Goal: Information Seeking & Learning: Learn about a topic

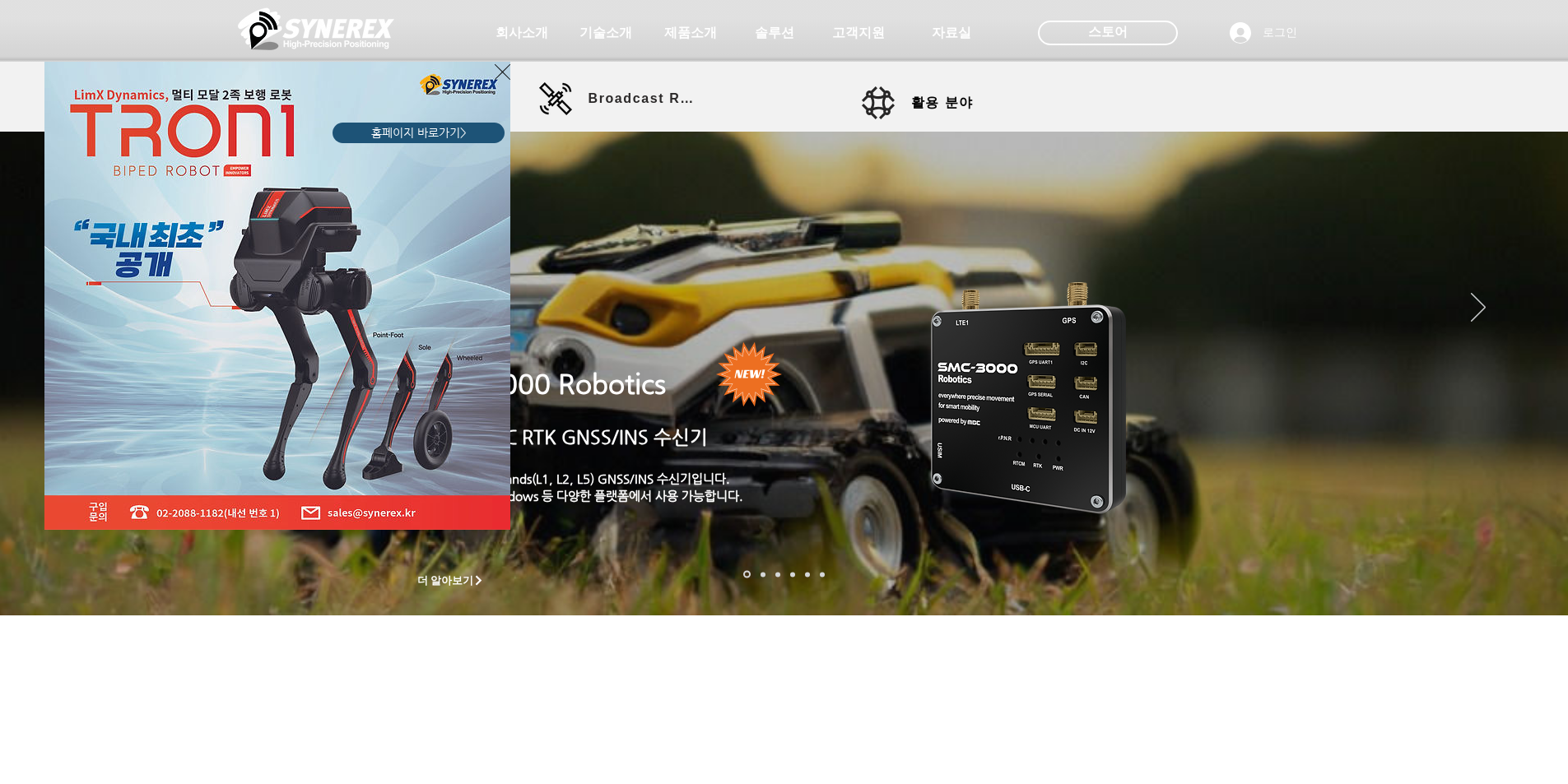
click at [500, 70] on icon "사이트로 돌아가기" at bounding box center [503, 71] width 16 height 20
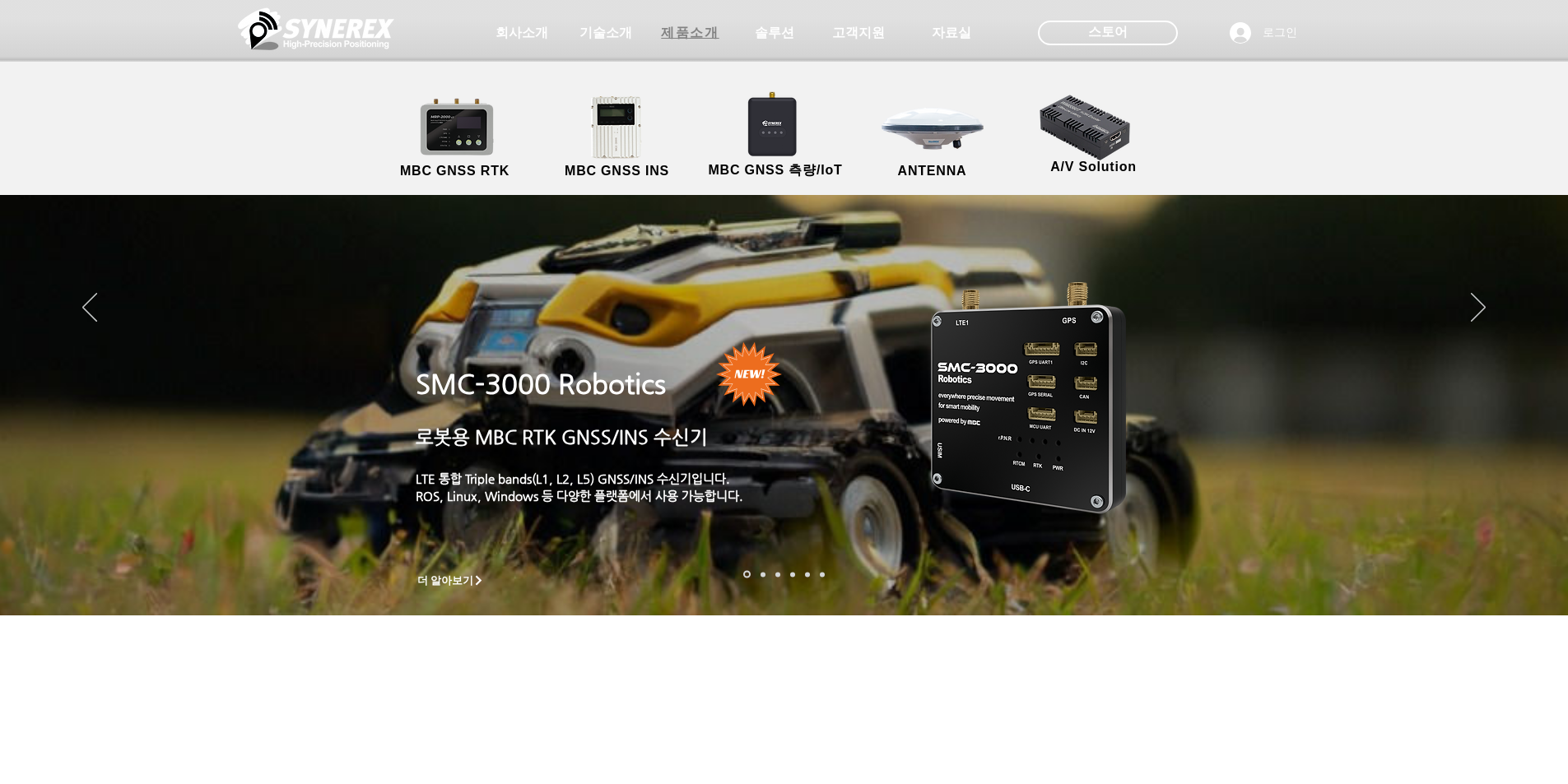
click at [696, 32] on span "제품소개" at bounding box center [689, 33] width 57 height 18
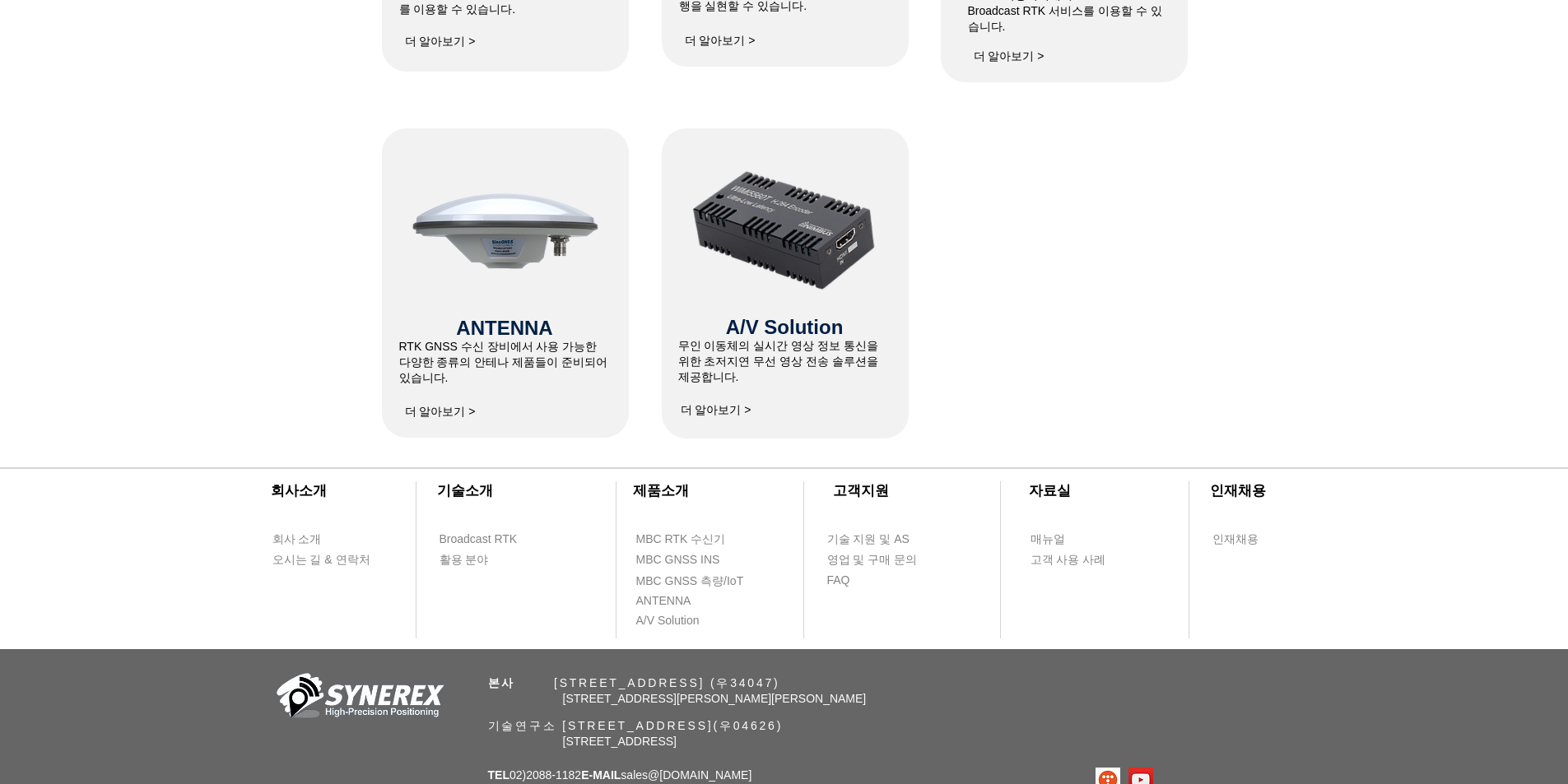
scroll to position [1114, 0]
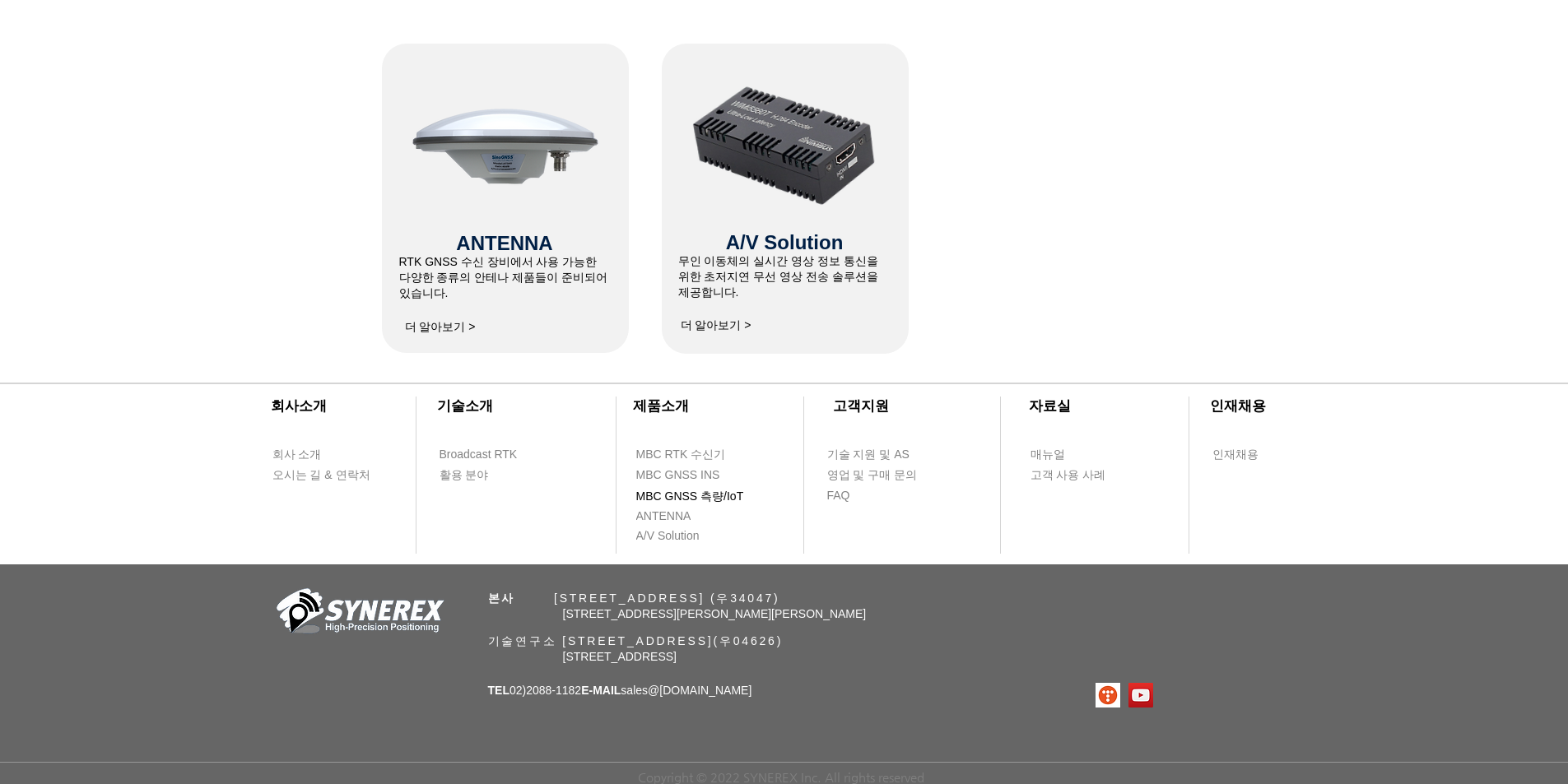
click at [719, 495] on span "MBC GNSS 측량/IoT" at bounding box center [690, 496] width 107 height 17
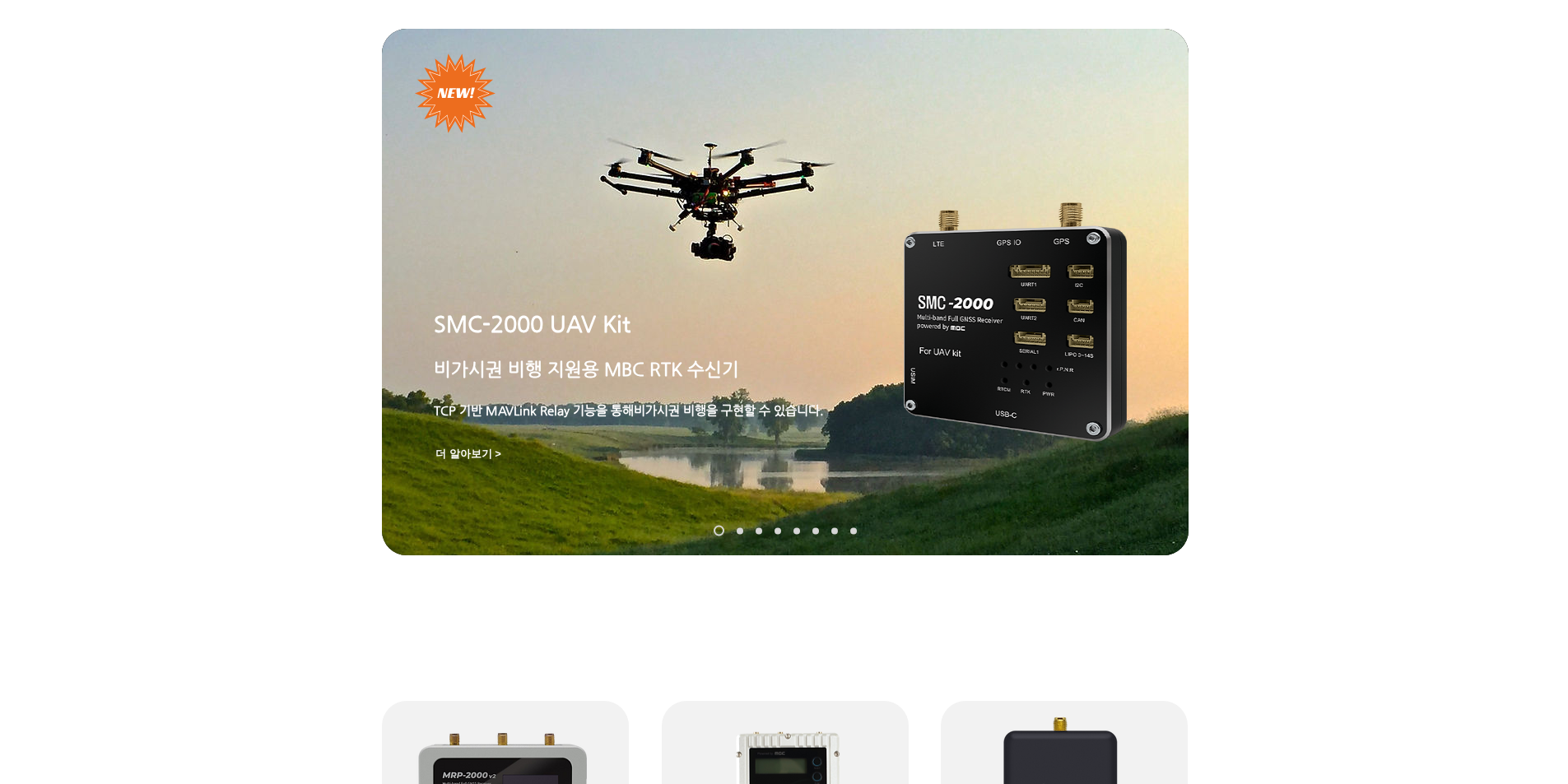
click at [740, 532] on link "SynRTK" at bounding box center [740, 530] width 6 height 6
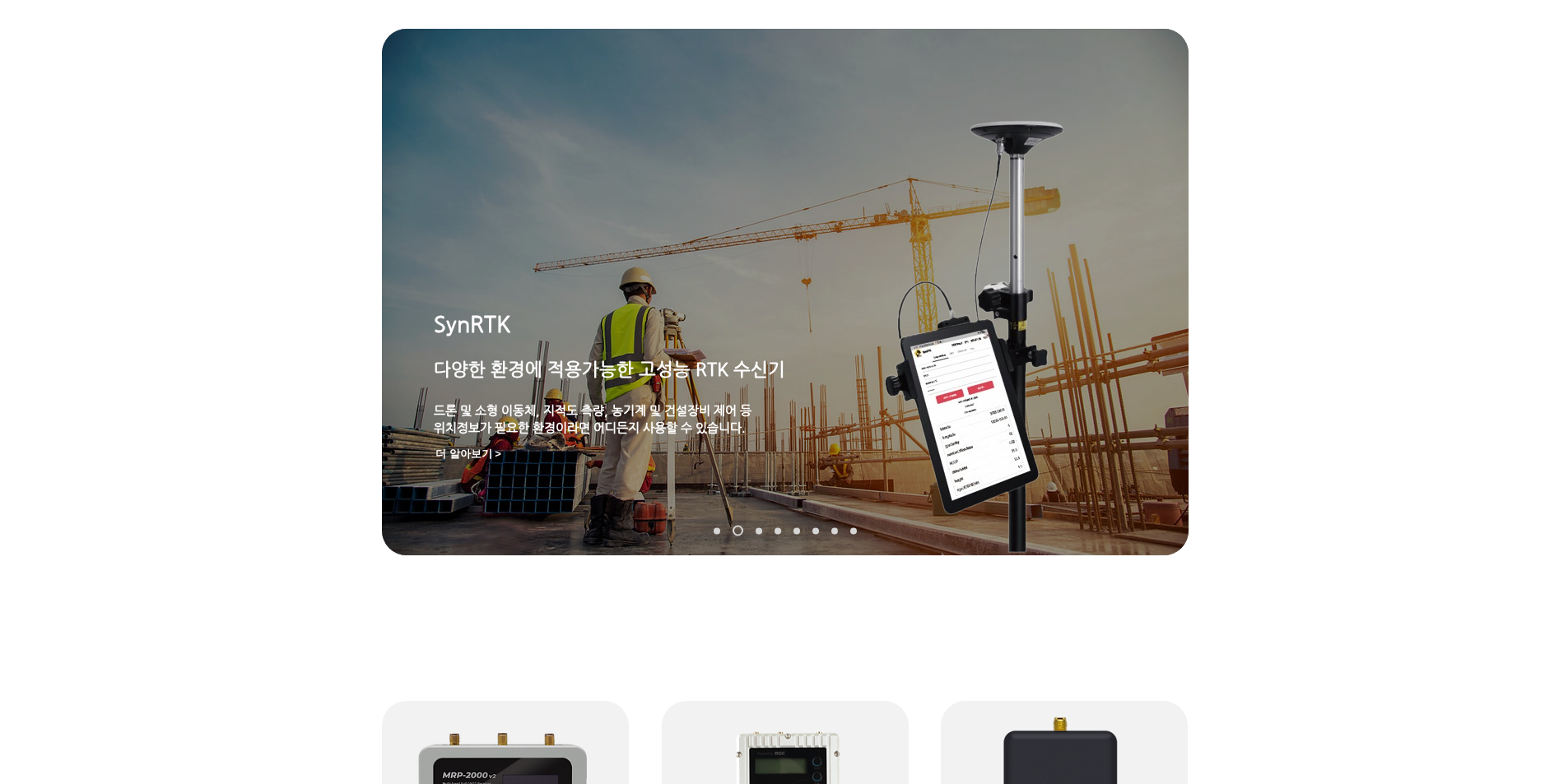
click at [762, 528] on link "MGI-2000" at bounding box center [758, 530] width 6 height 6
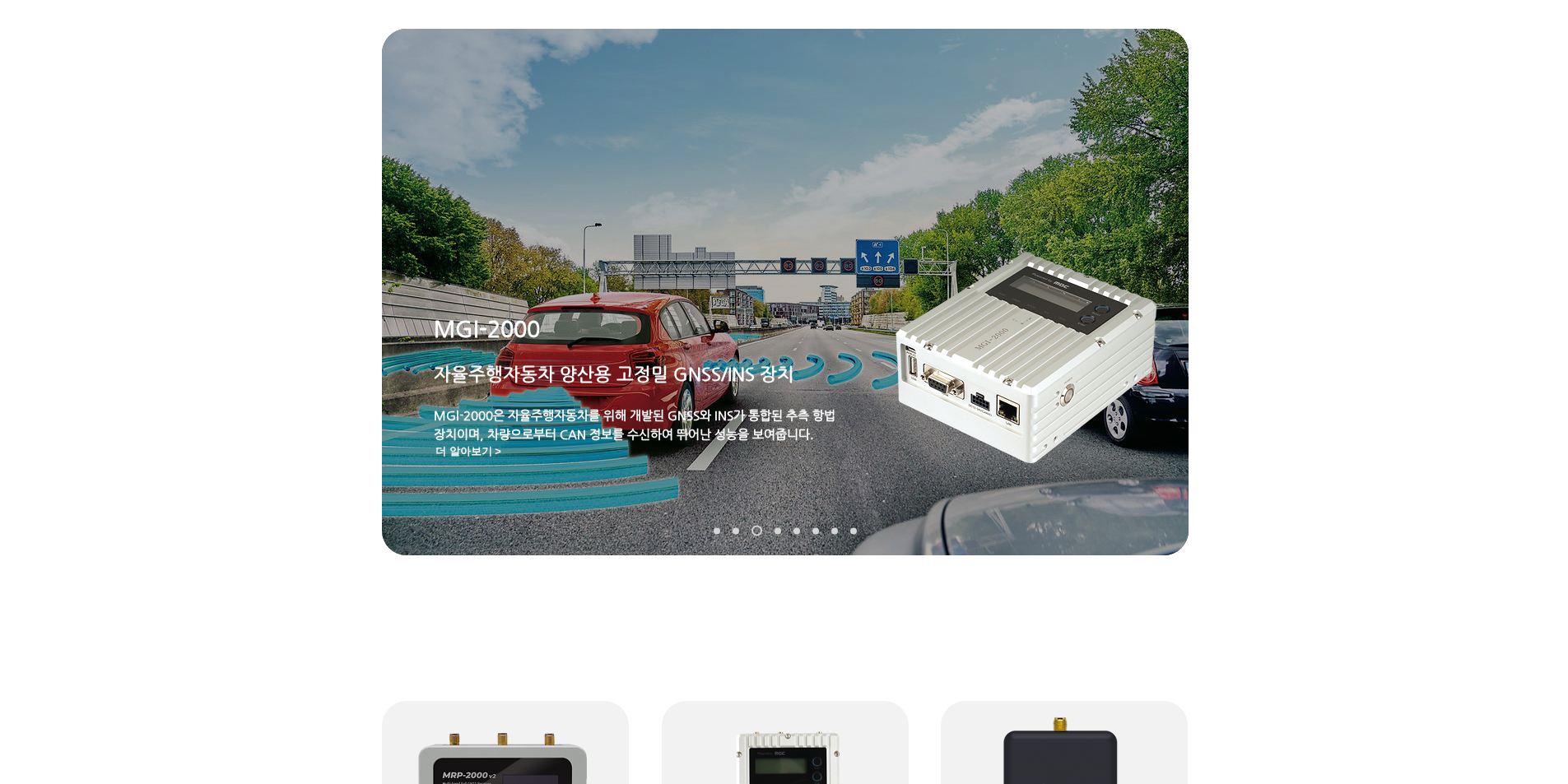
click at [778, 528] on link "MRP-2000" at bounding box center [777, 530] width 6 height 6
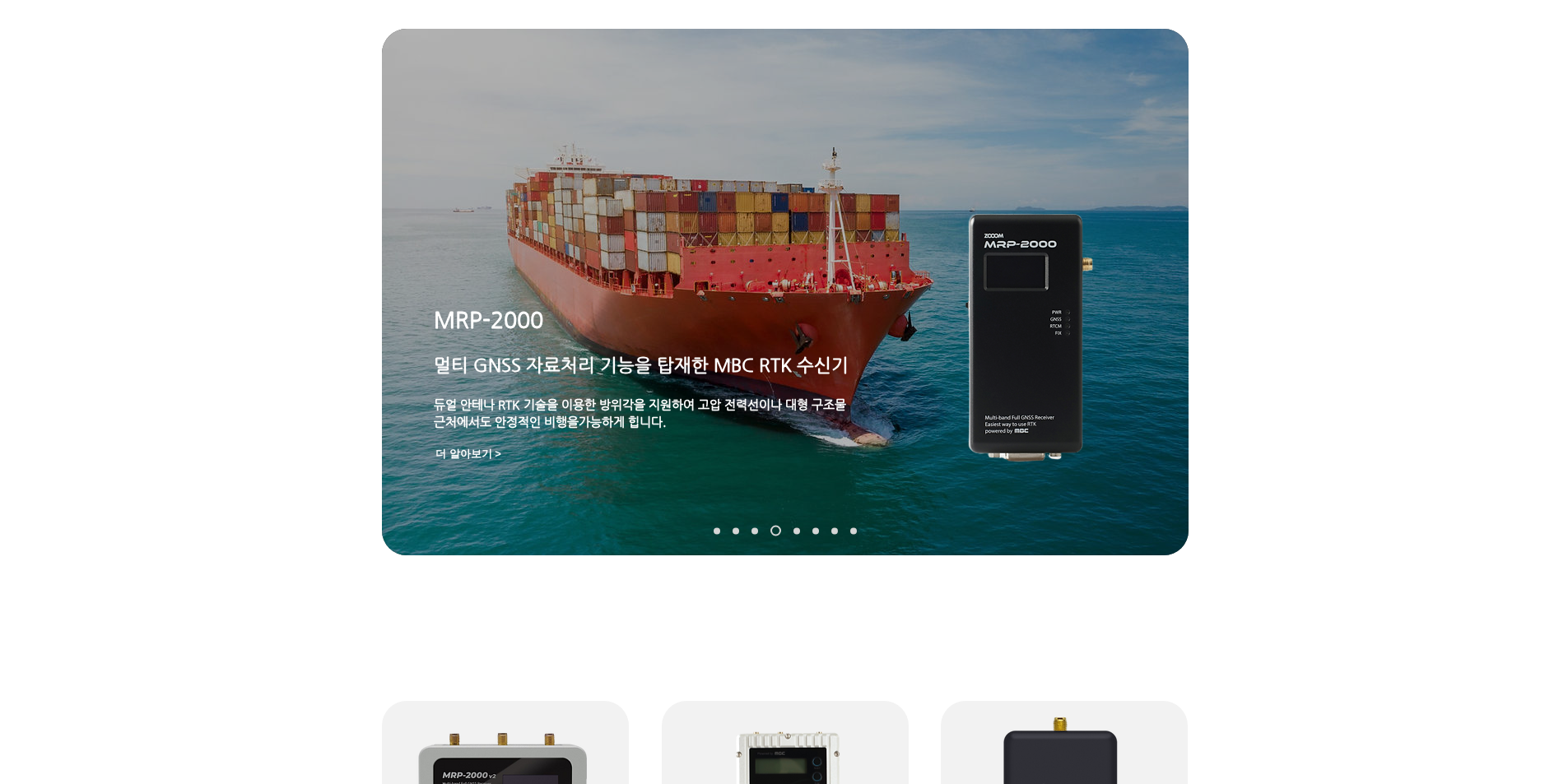
click at [792, 530] on nav "슬라이드" at bounding box center [784, 531] width 156 height 11
click at [797, 530] on link "TDR-3000" at bounding box center [796, 530] width 6 height 6
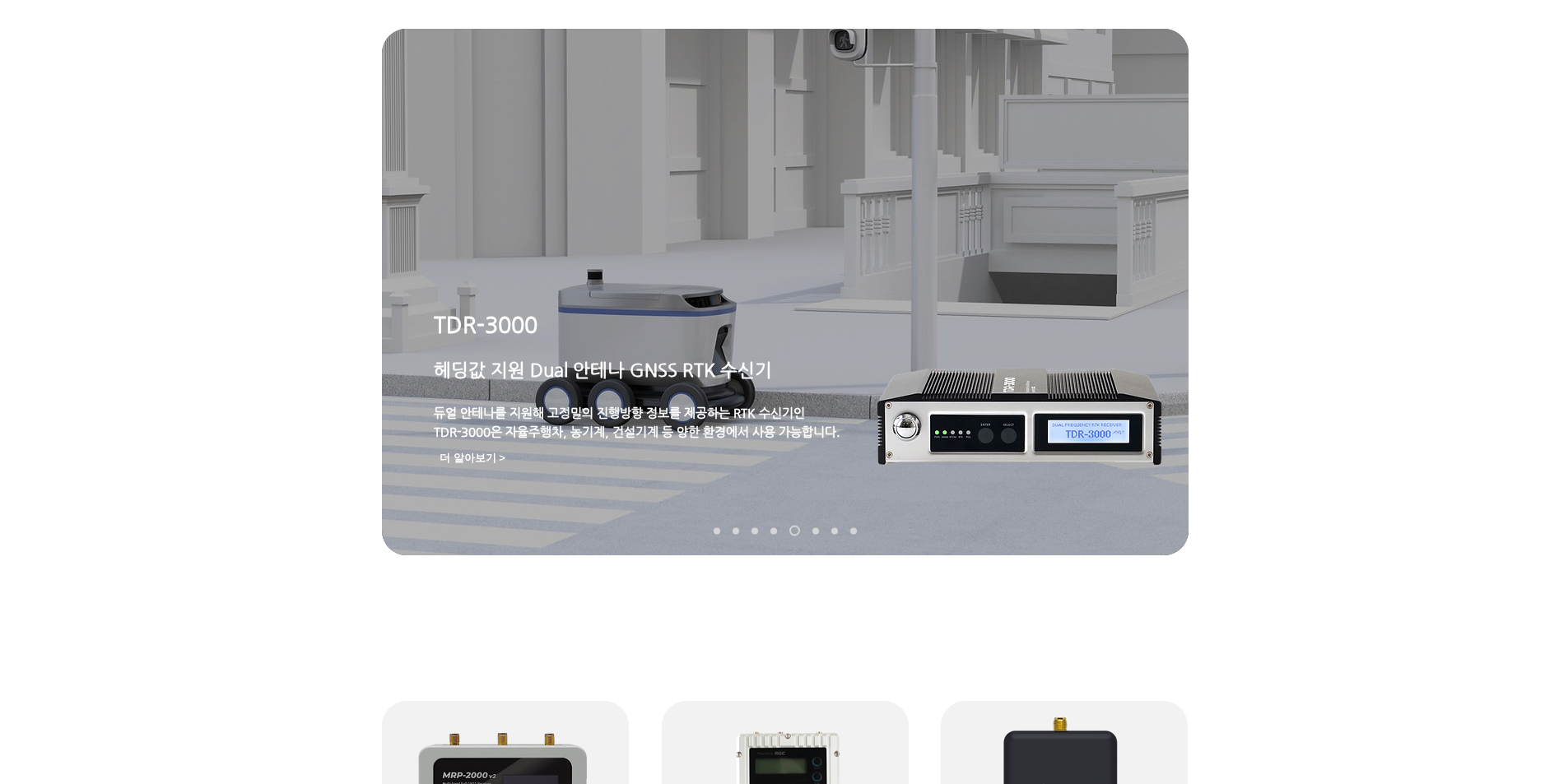
click at [818, 530] on link "MDU-2000" at bounding box center [815, 530] width 6 height 6
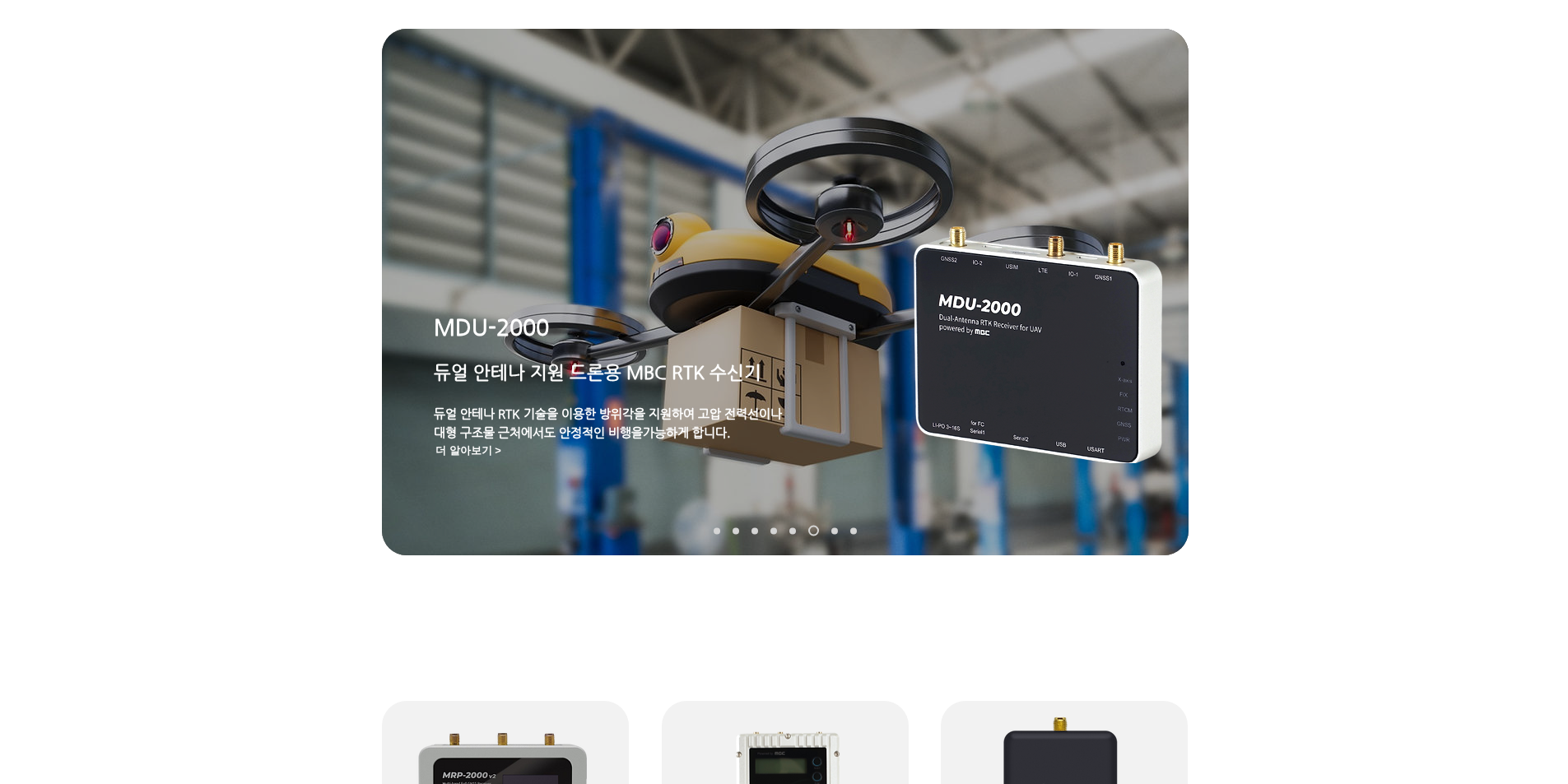
click at [835, 530] on link "TDR-2000" at bounding box center [834, 530] width 6 height 6
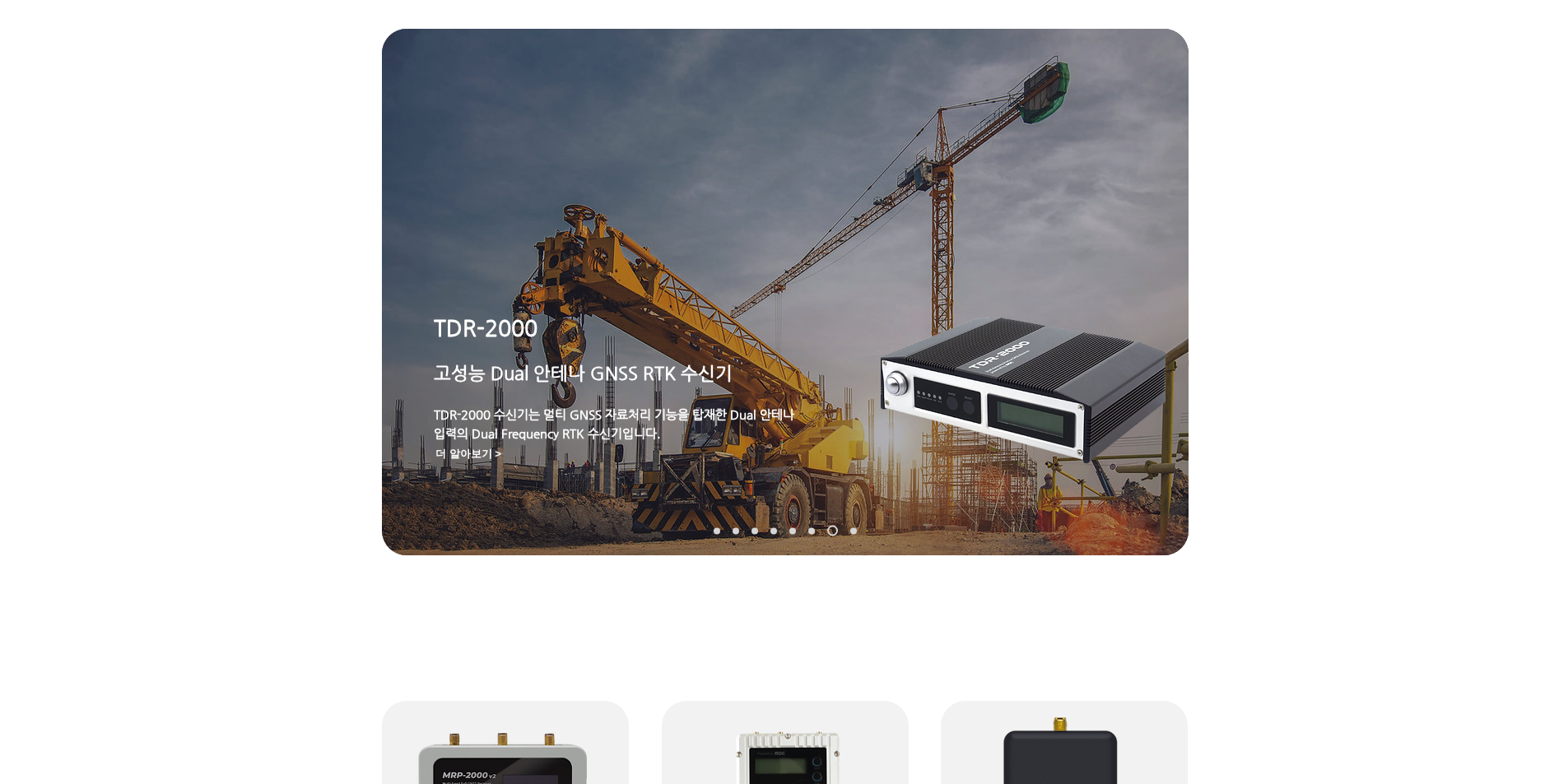
click at [853, 531] on link "TDR-1000T" at bounding box center [853, 530] width 6 height 6
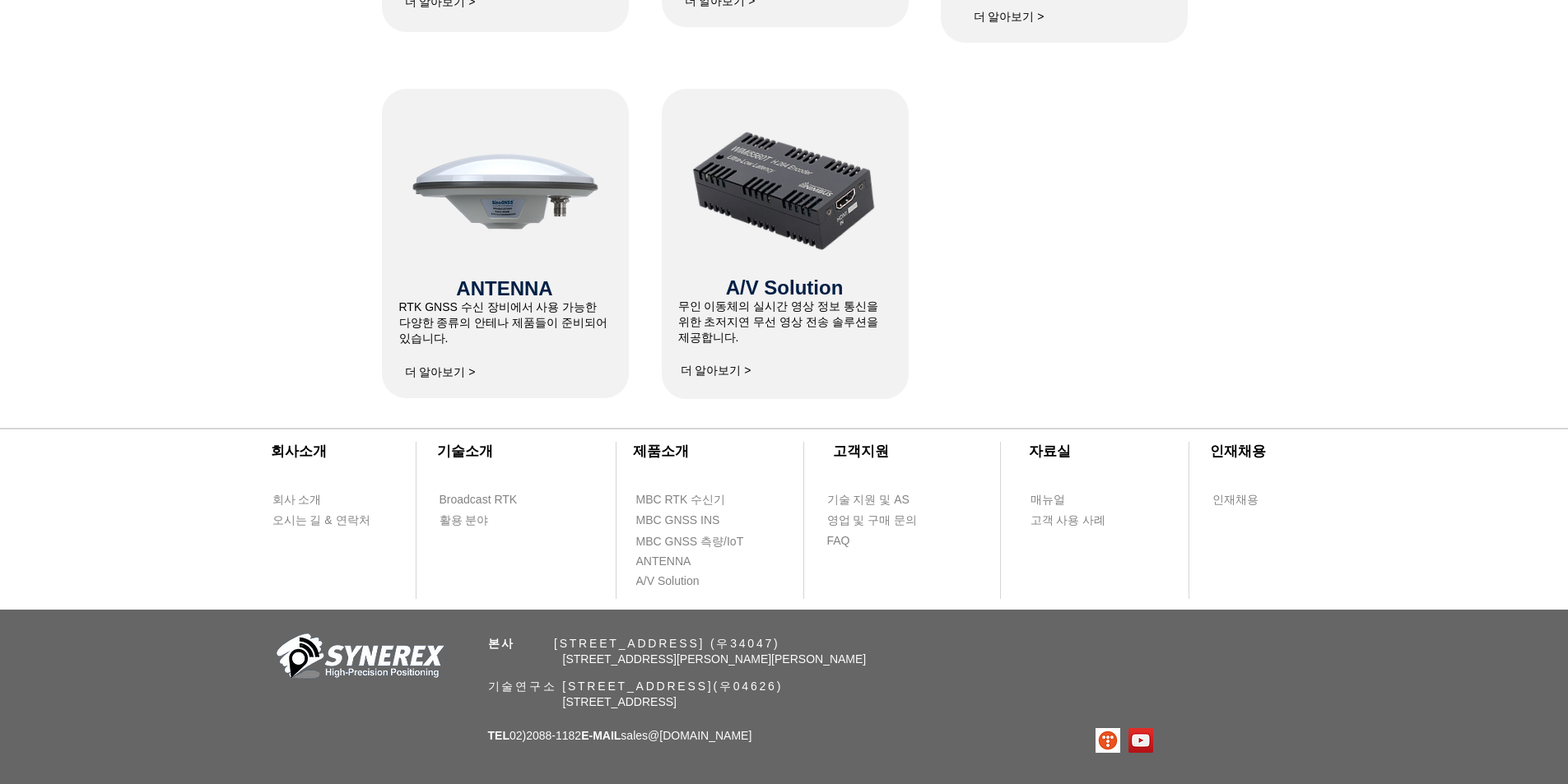
scroll to position [1114, 0]
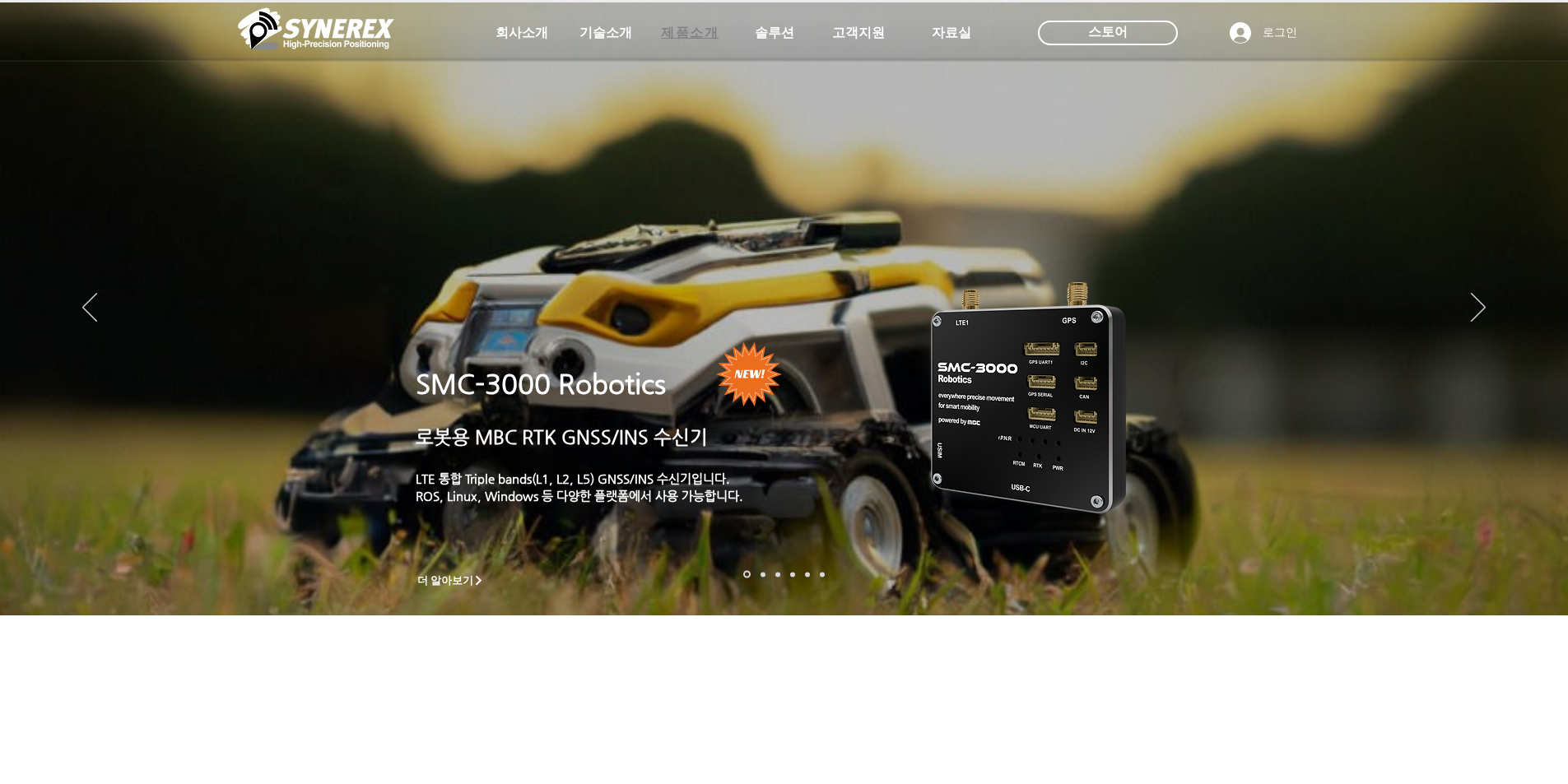
click at [680, 32] on span "제품소개" at bounding box center [689, 33] width 57 height 18
